Goal: Navigation & Orientation: Find specific page/section

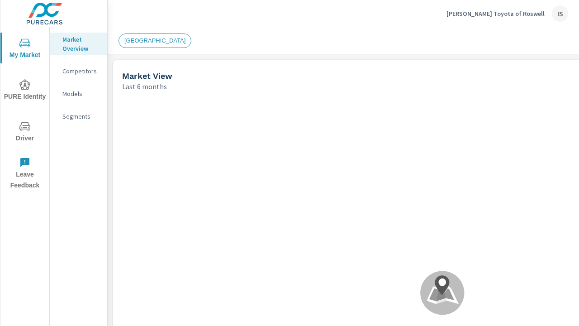
scroll to position [345, 0]
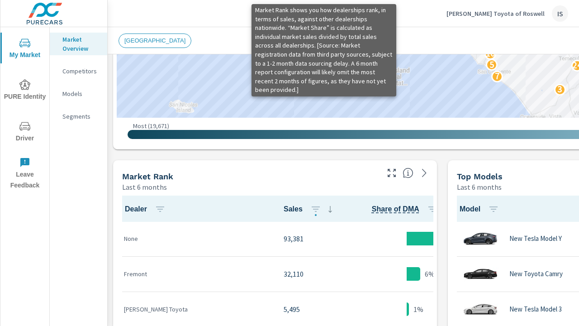
scroll to position [472, 0]
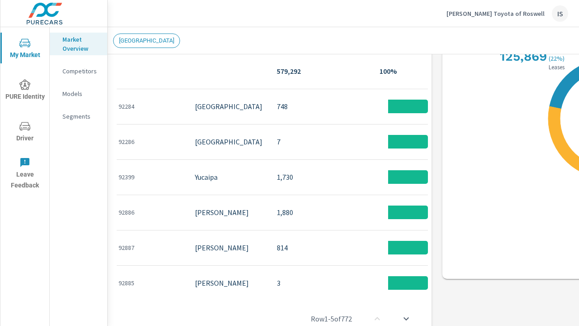
scroll to position [775, 200]
